Goal: Task Accomplishment & Management: Complete application form

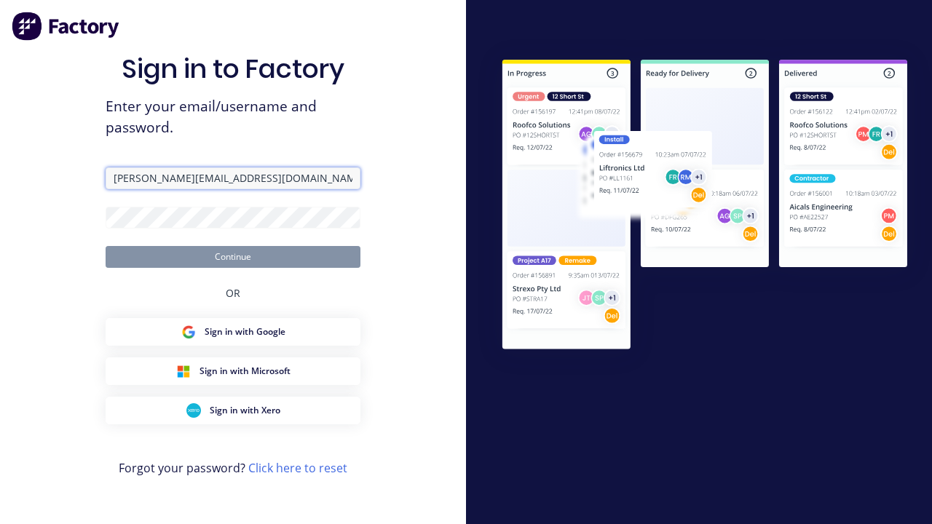
type input "[PERSON_NAME][EMAIL_ADDRESS][DOMAIN_NAME]"
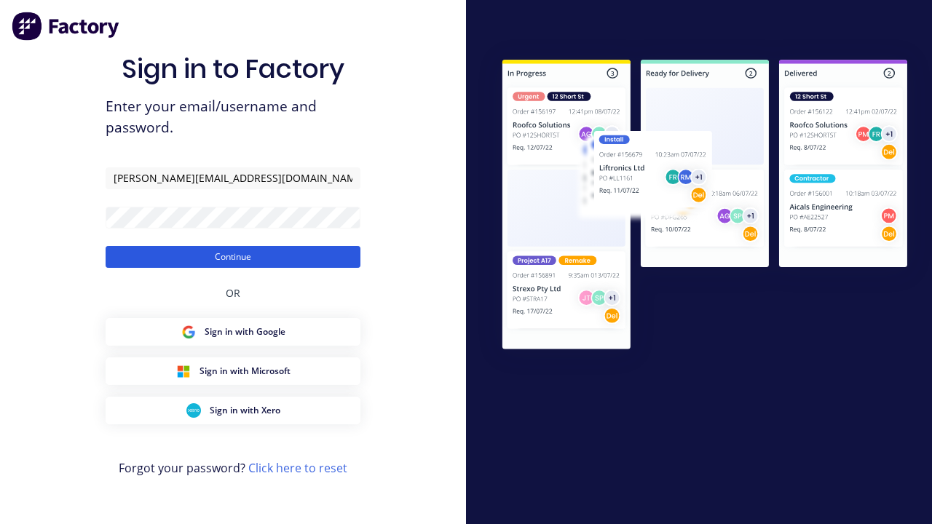
click at [233, 256] on button "Continue" at bounding box center [233, 257] width 255 height 22
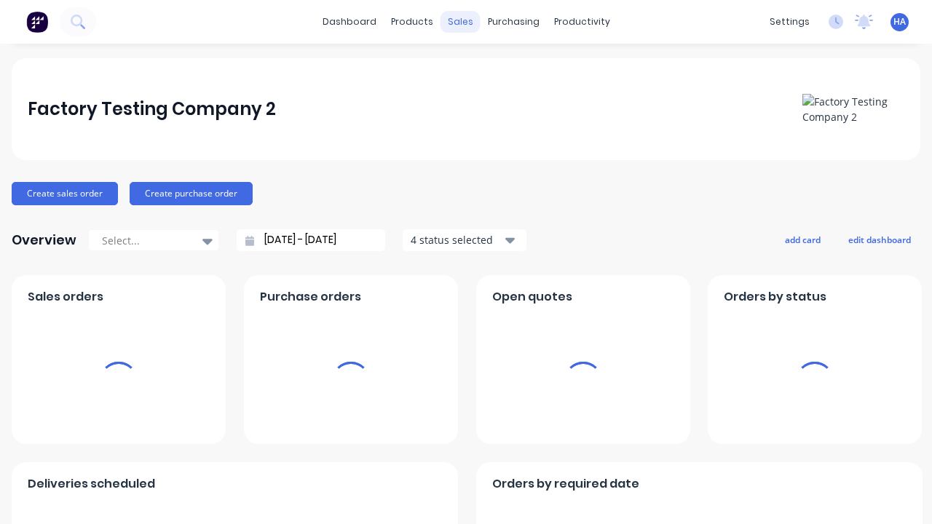
click at [460, 22] on div "sales" at bounding box center [460, 22] width 40 height 22
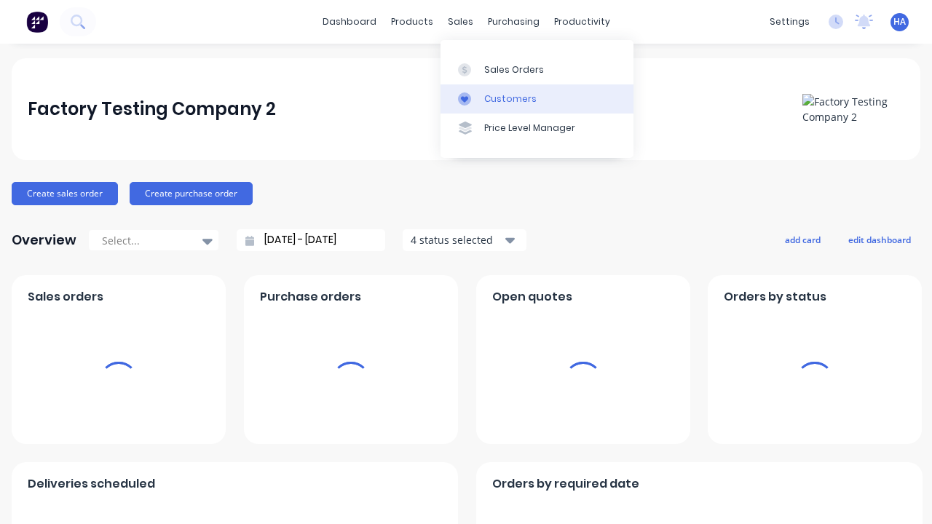
click at [537, 98] on link "Customers" at bounding box center [536, 98] width 193 height 29
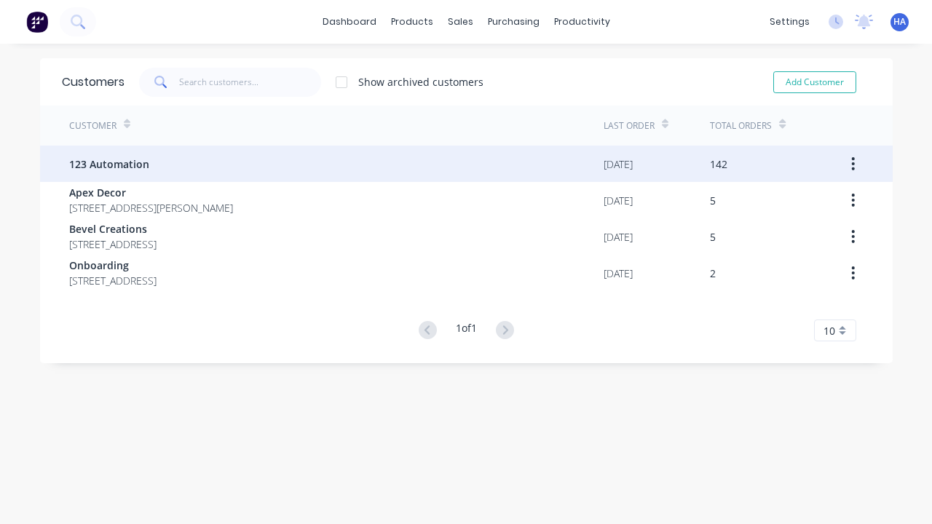
click at [108, 164] on span "123 Automation" at bounding box center [109, 164] width 80 height 15
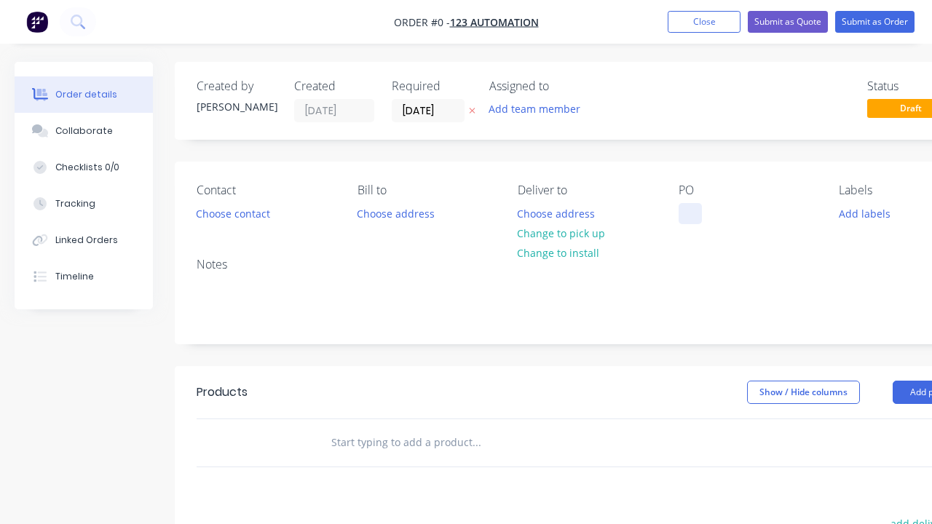
click at [689, 213] on div at bounding box center [690, 213] width 23 height 21
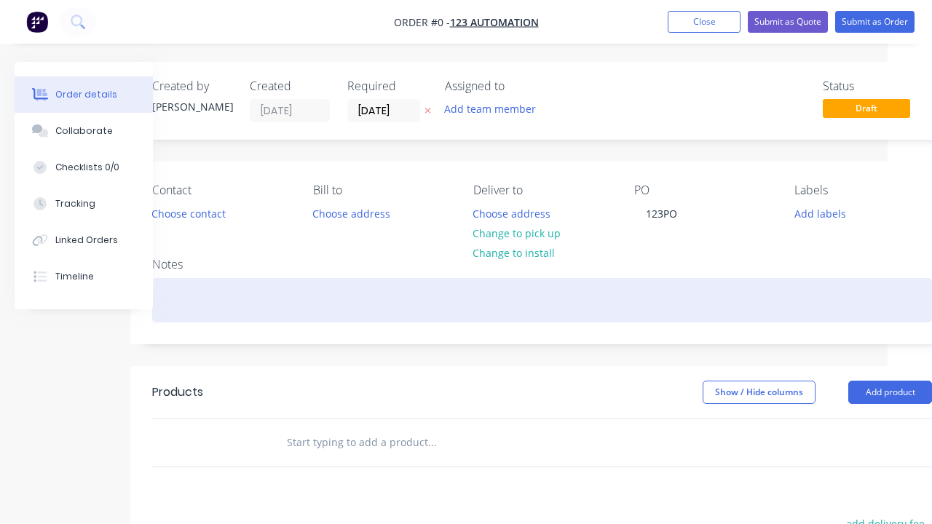
click at [542, 300] on div "Order details Collaborate Checklists 0/0 Tracking Linked Orders Timeline Order …" at bounding box center [462, 450] width 1013 height 777
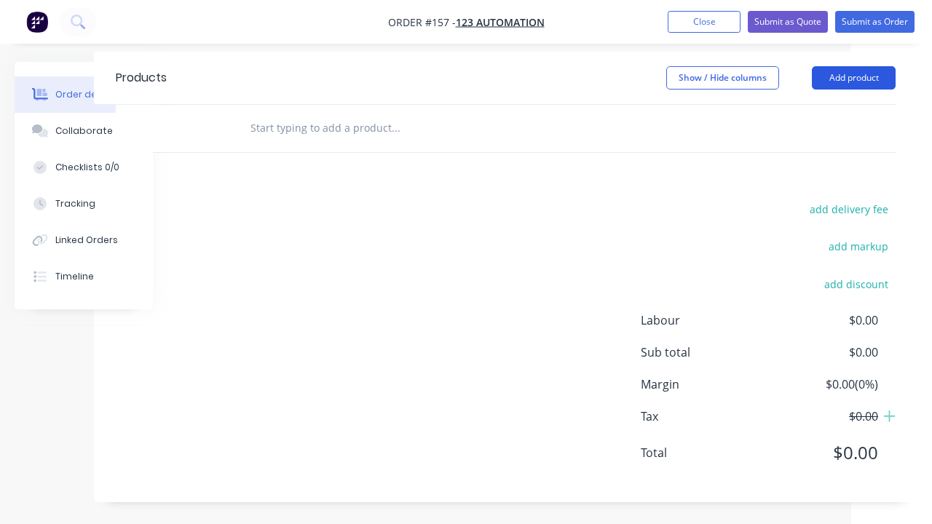
click at [853, 77] on button "Add product" at bounding box center [854, 77] width 84 height 23
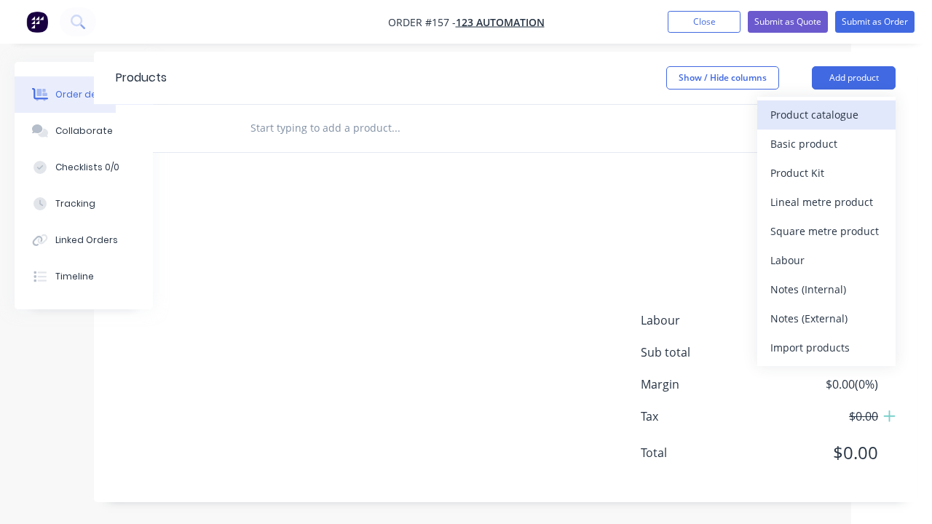
click at [826, 114] on div "Product catalogue" at bounding box center [826, 114] width 112 height 21
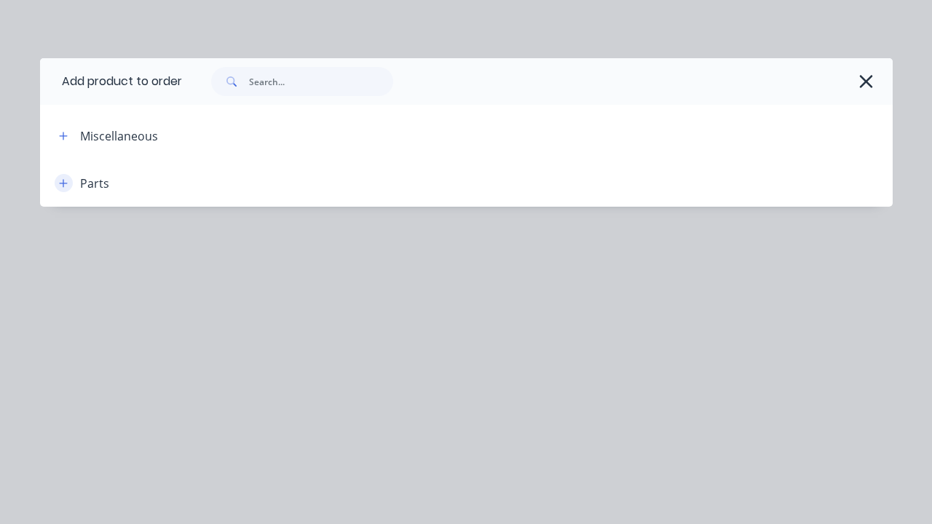
click at [63, 183] on icon "button" at bounding box center [63, 183] width 8 height 8
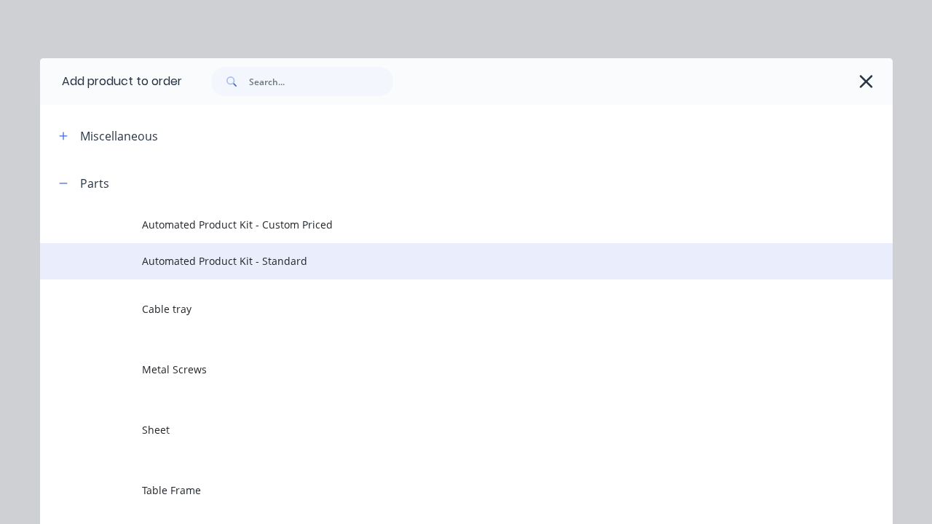
click at [442, 261] on span "Automated Product Kit - Standard" at bounding box center [442, 260] width 600 height 15
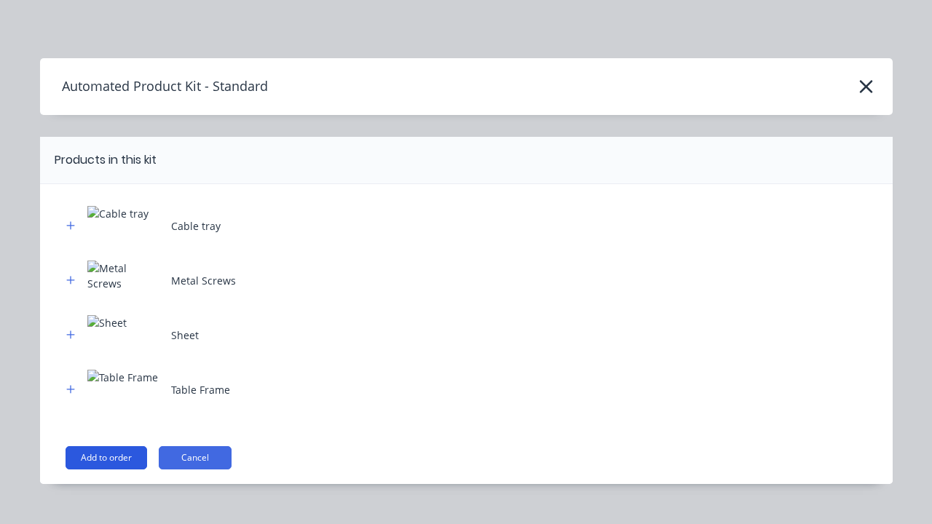
click at [106, 457] on button "Add to order" at bounding box center [107, 457] width 82 height 23
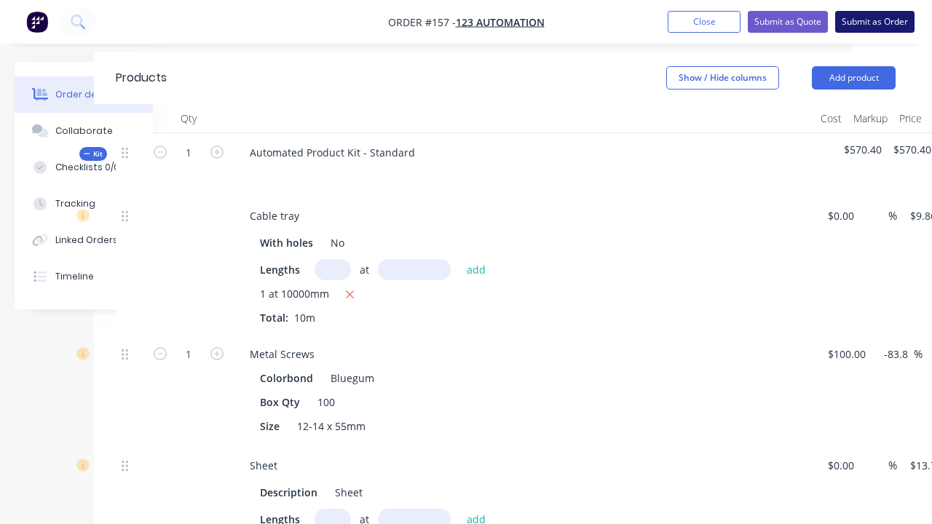
click at [874, 22] on button "Submit as Order" at bounding box center [874, 22] width 79 height 22
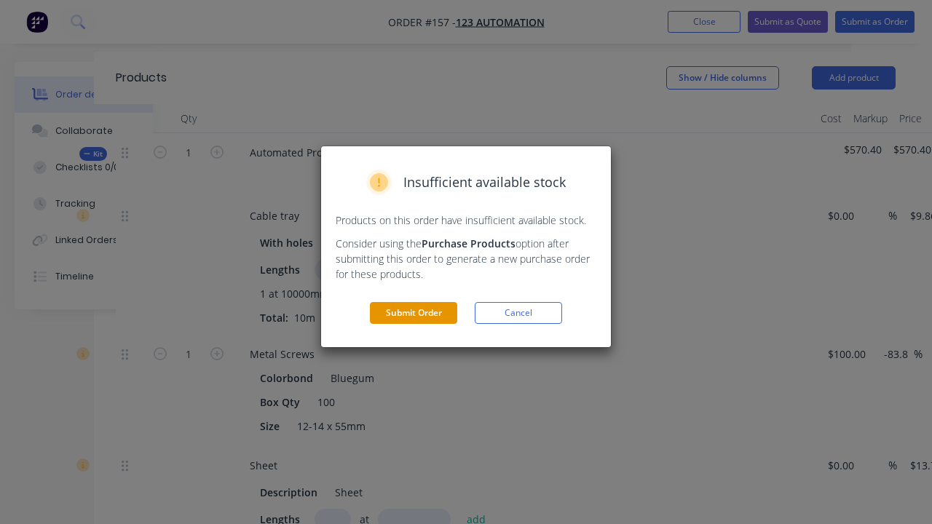
click at [414, 302] on button "Submit Order" at bounding box center [413, 313] width 87 height 22
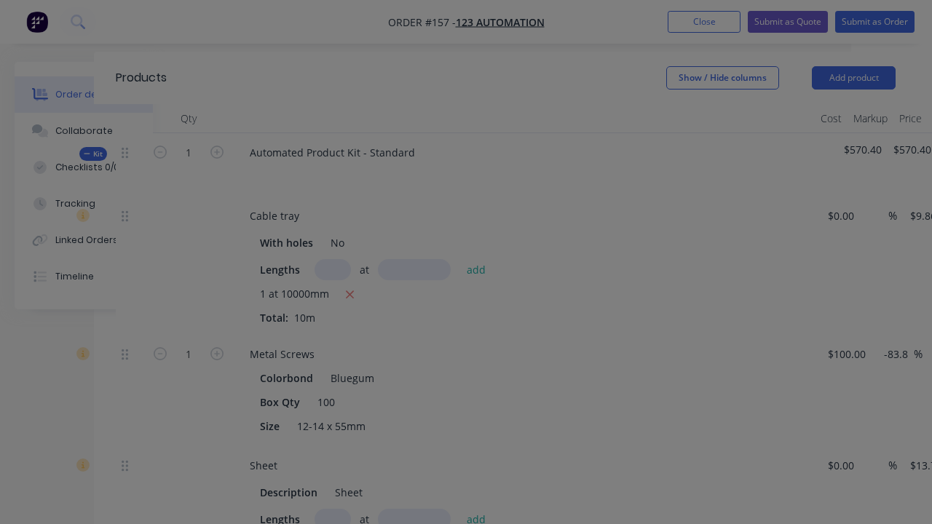
click at [414, 306] on button "Submit" at bounding box center [413, 306] width 87 height 22
